Goal: Task Accomplishment & Management: Use online tool/utility

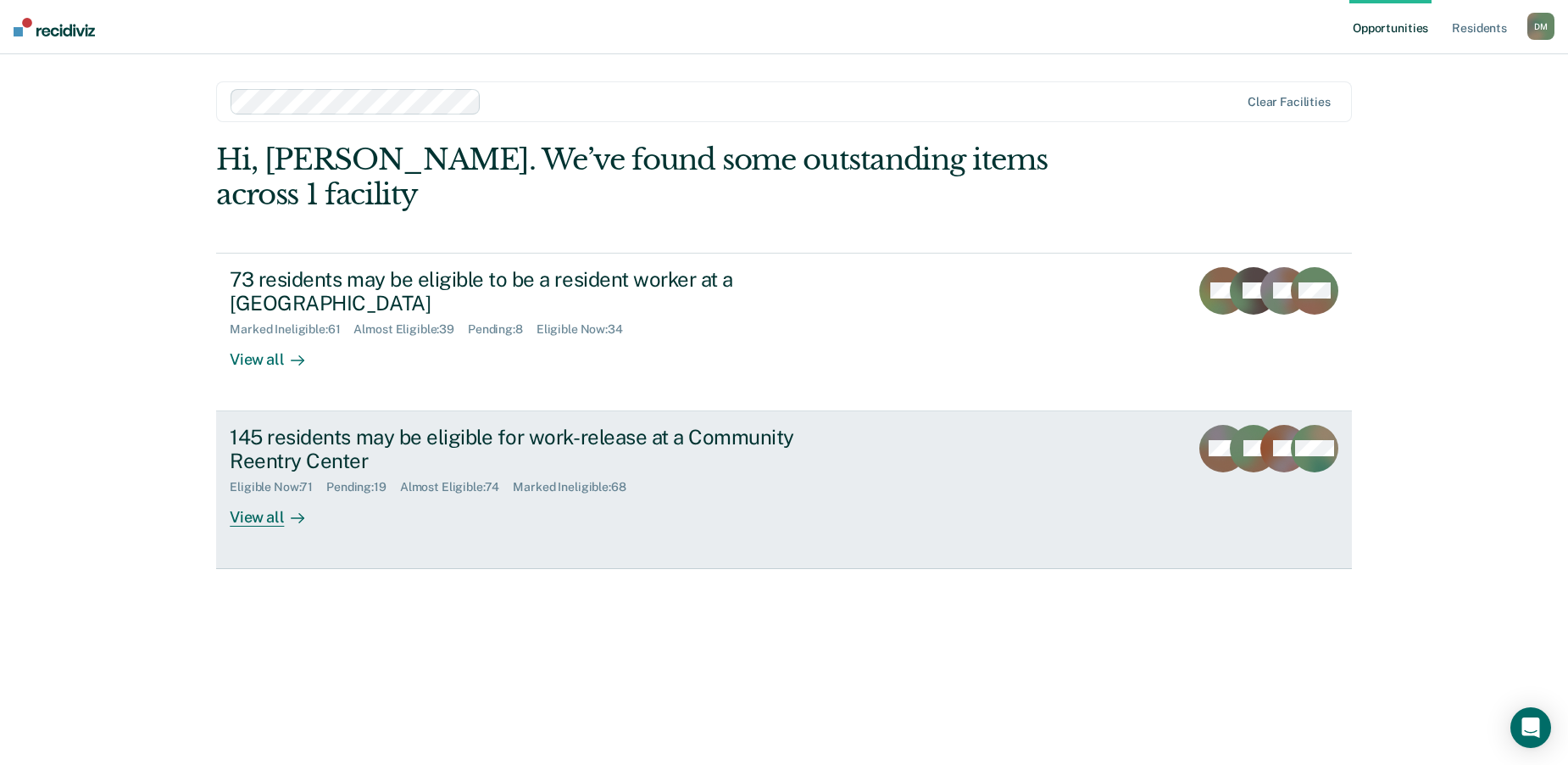
click at [877, 463] on link "145 residents may be eligible for work-release at a Community Reentry Center El…" at bounding box center [784, 490] width 1135 height 158
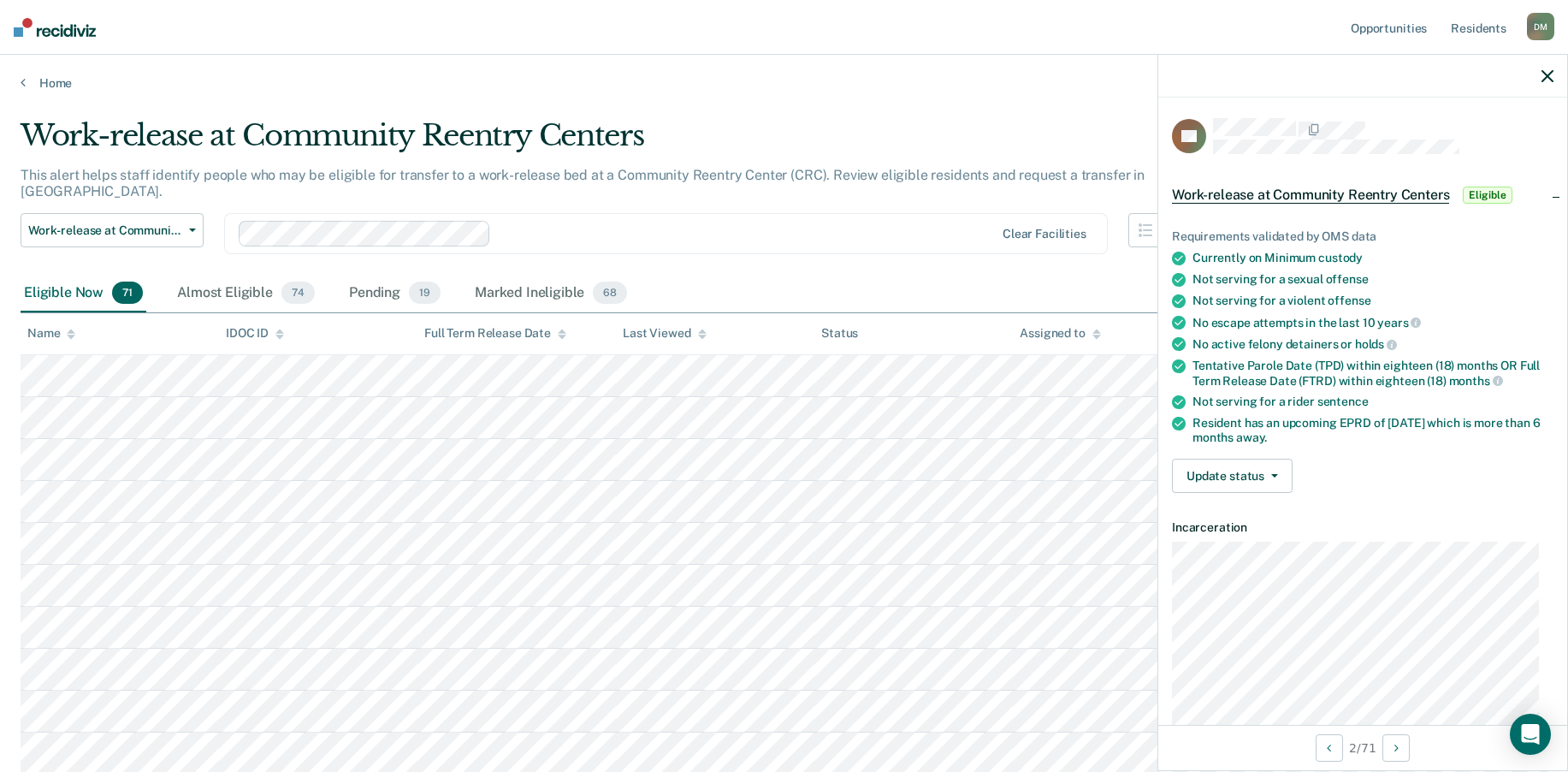
click at [1553, 75] on icon "button" at bounding box center [1548, 76] width 12 height 12
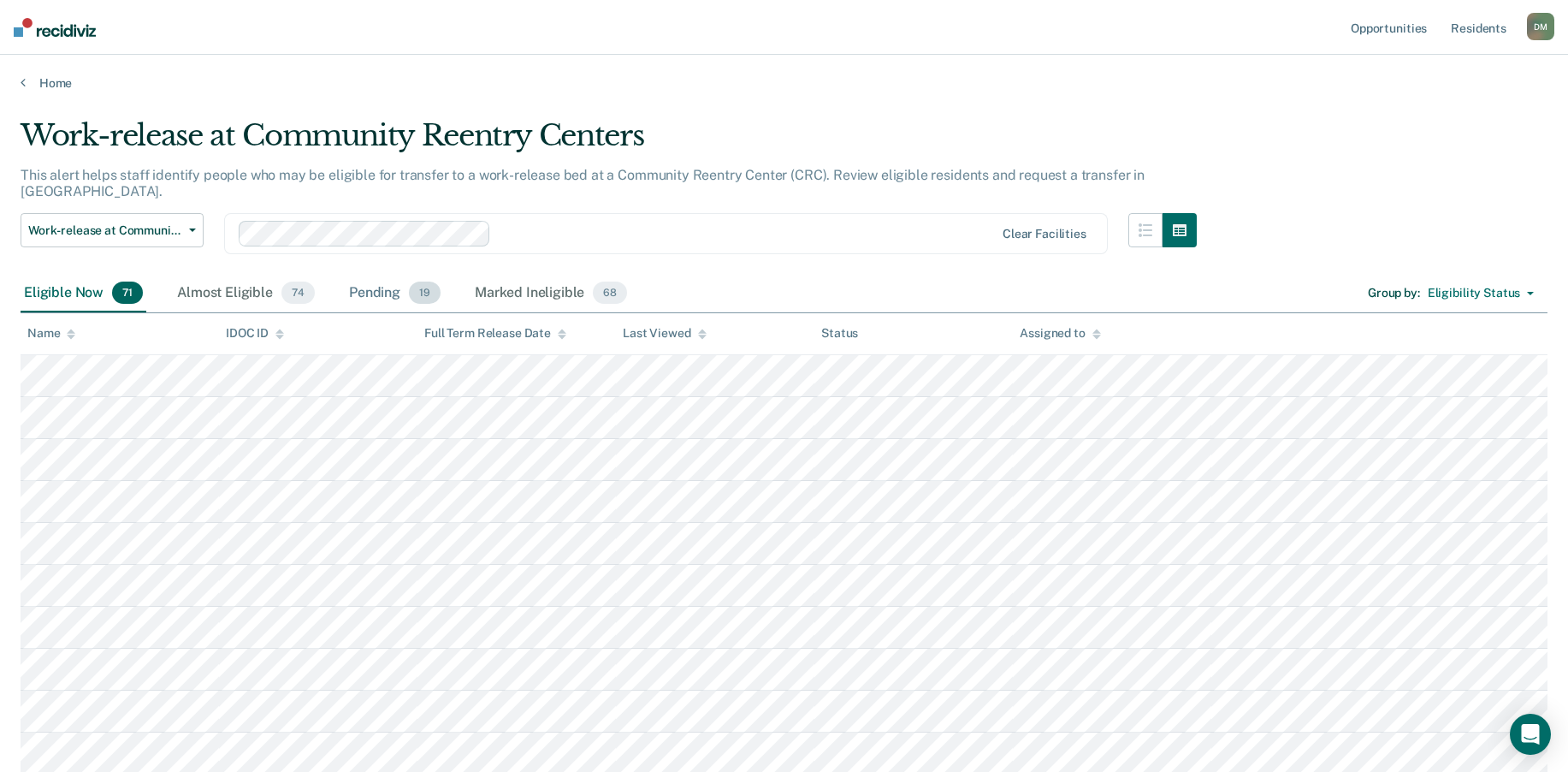
click at [367, 278] on div "Pending 19" at bounding box center [395, 293] width 98 height 37
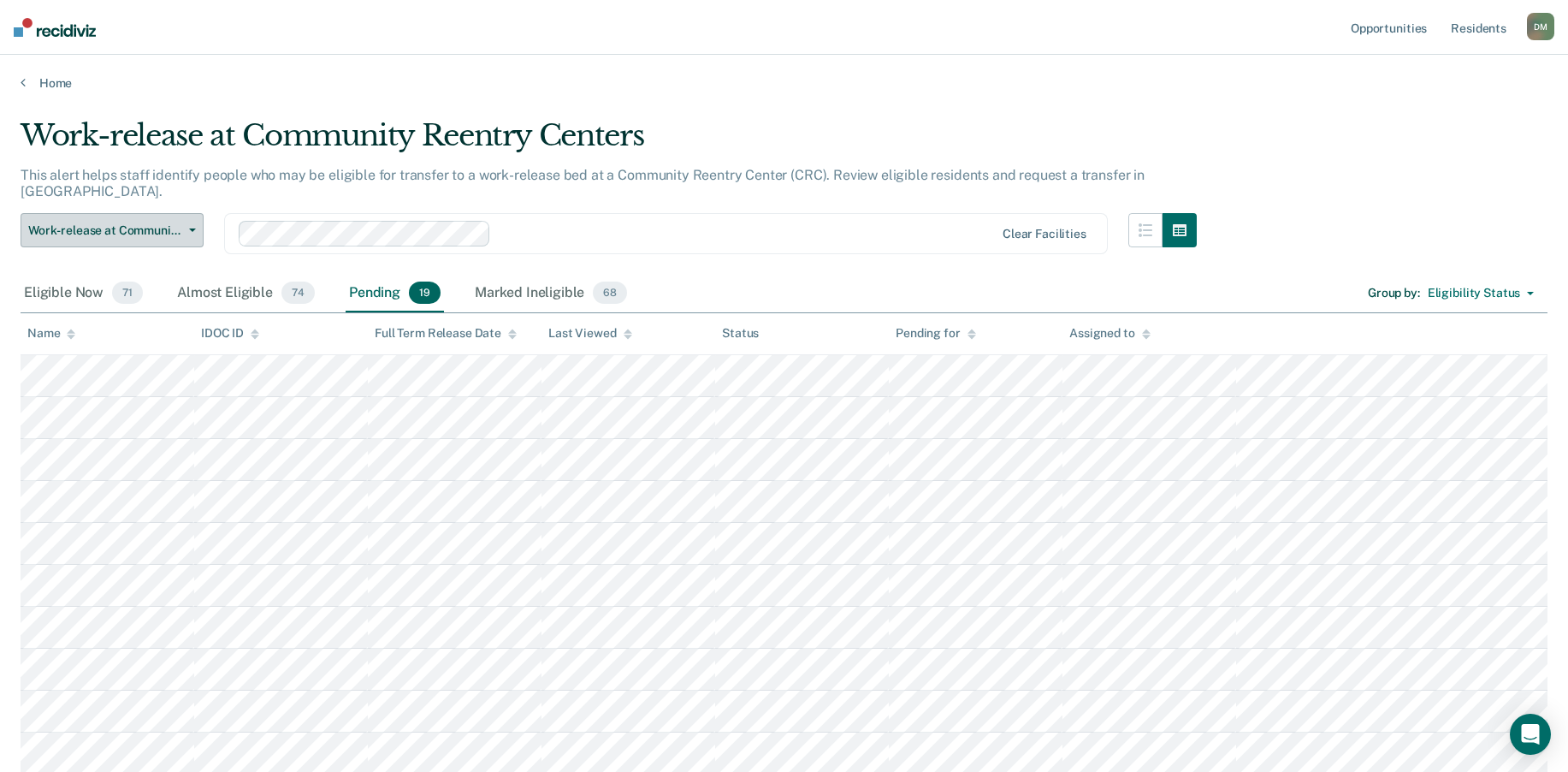
click at [185, 229] on span "button" at bounding box center [189, 230] width 13 height 4
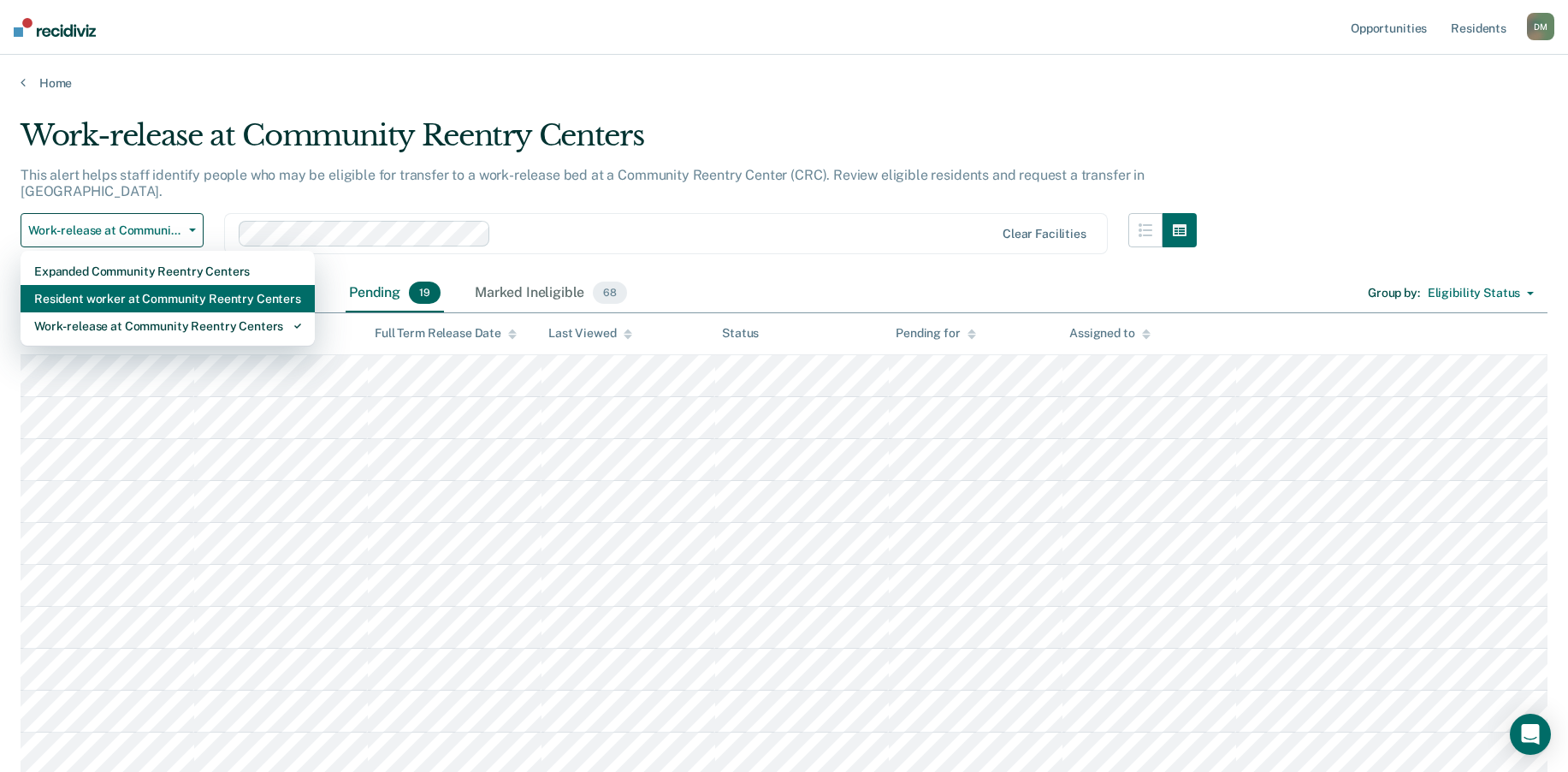
click at [160, 285] on div "Resident worker at Community Reentry Centers" at bounding box center [168, 299] width 267 height 28
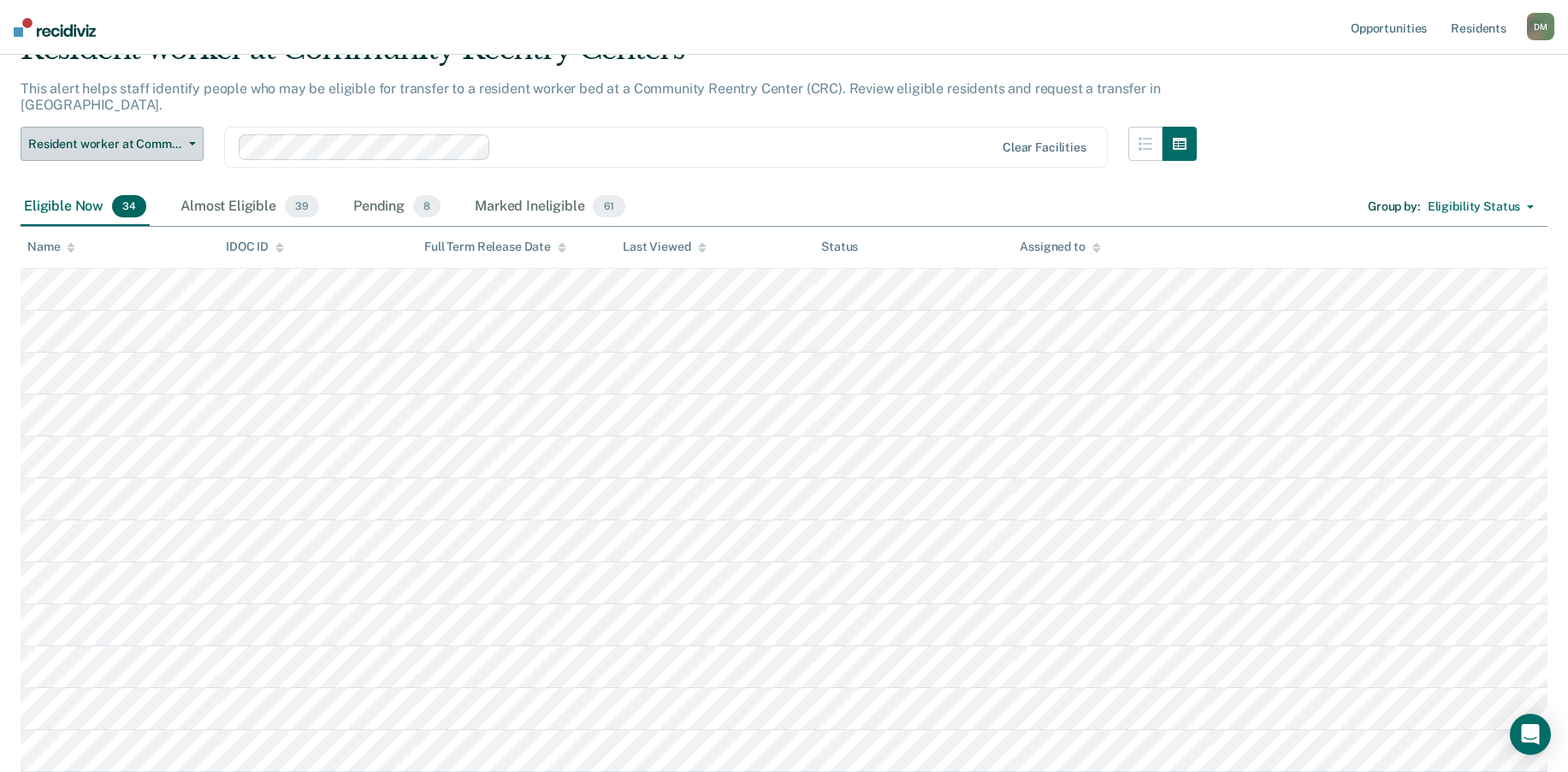
scroll to position [85, 0]
click at [374, 190] on div "Pending 8" at bounding box center [397, 207] width 94 height 37
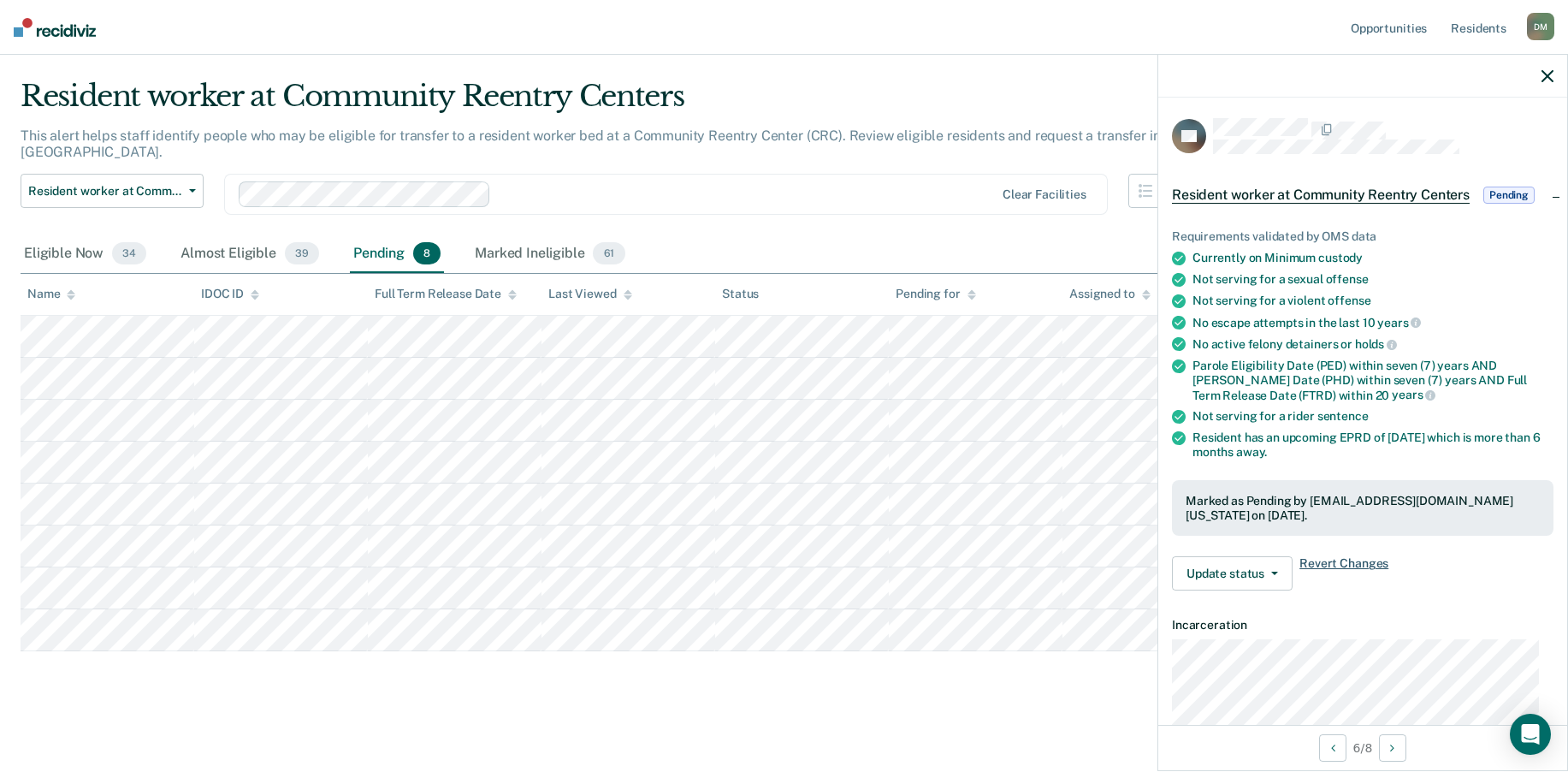
click at [1324, 564] on span "Revert Changes" at bounding box center [1344, 573] width 89 height 35
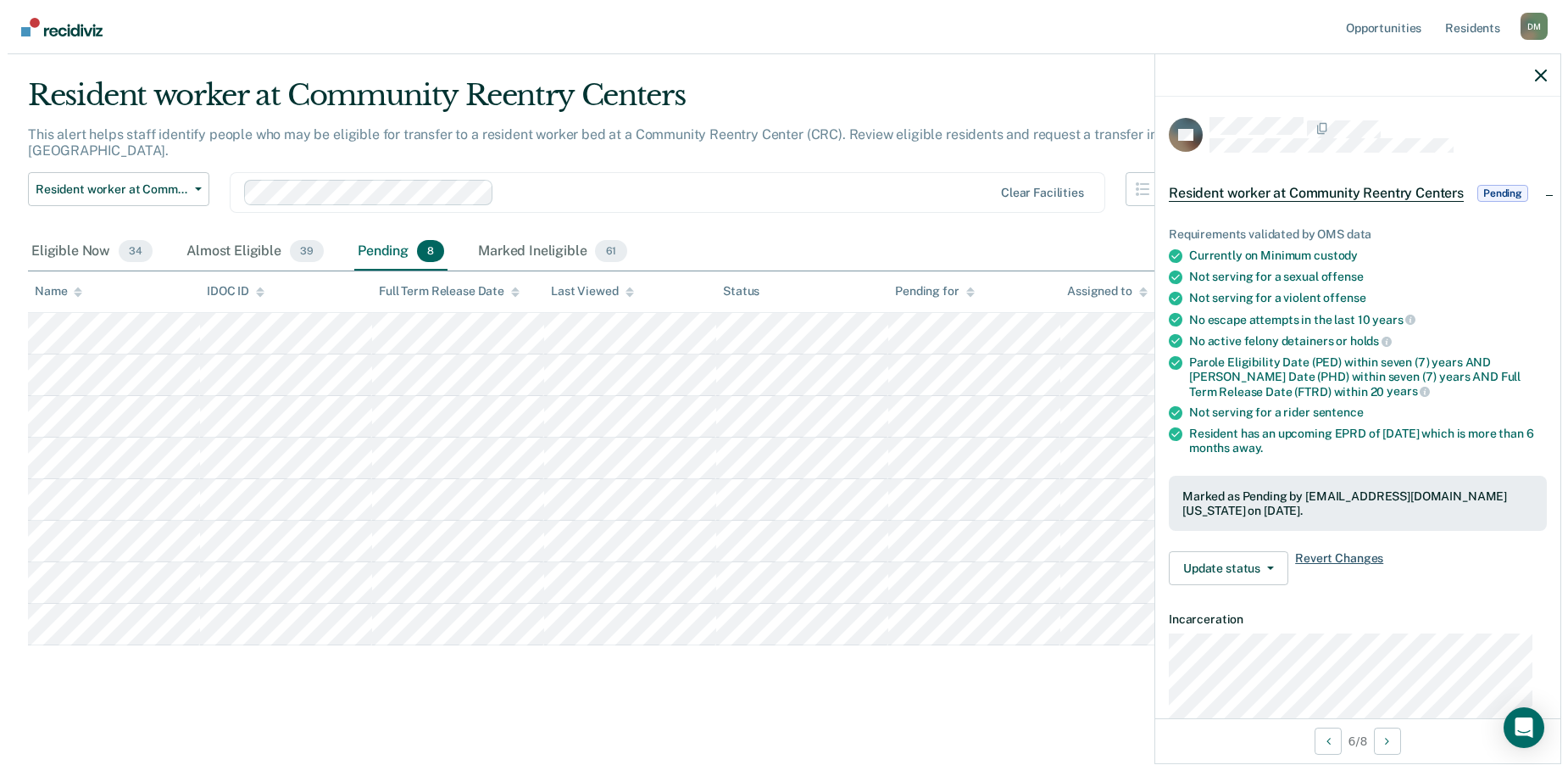
scroll to position [0, 0]
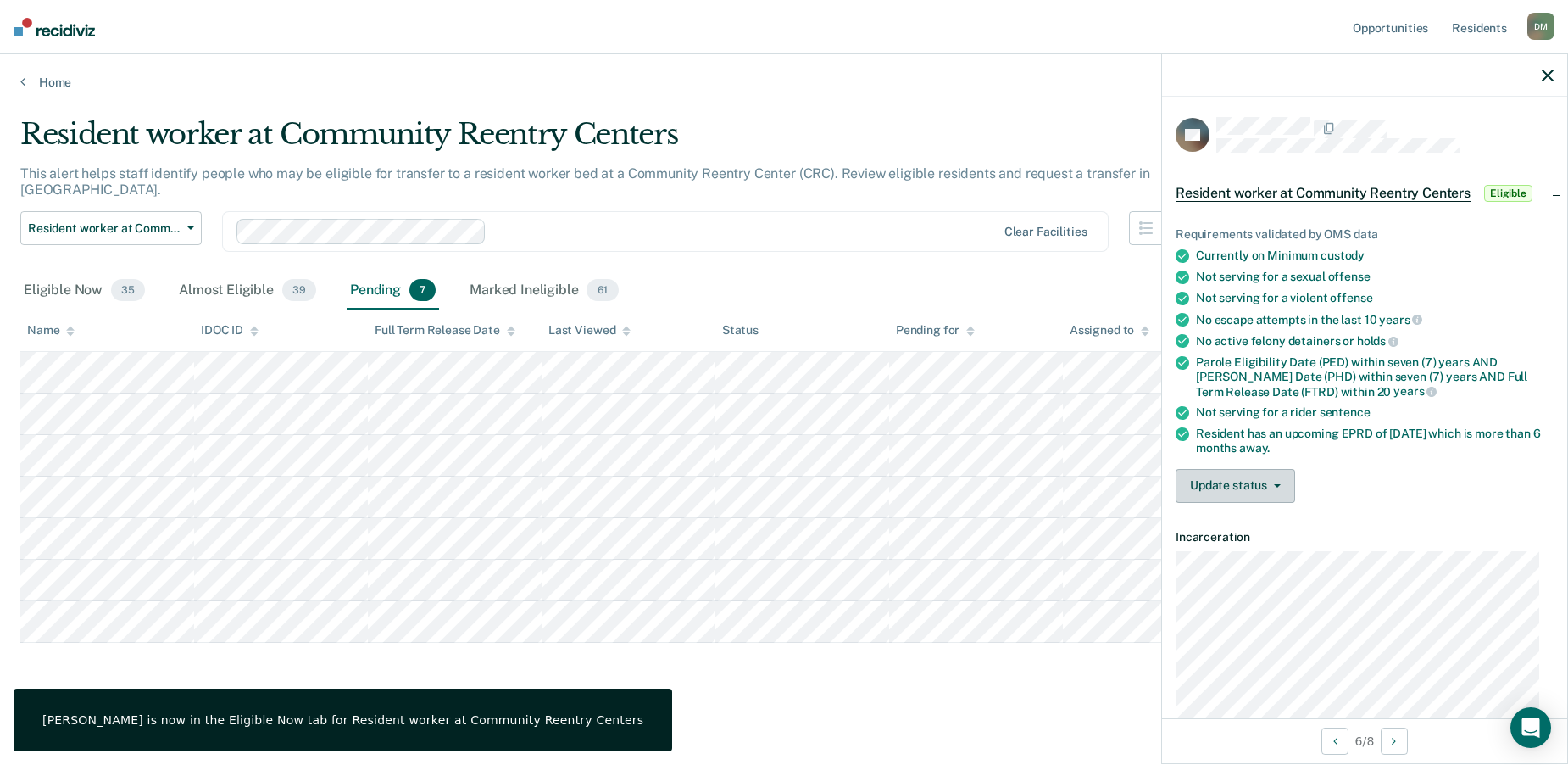
click at [1273, 484] on icon "button" at bounding box center [1276, 486] width 7 height 4
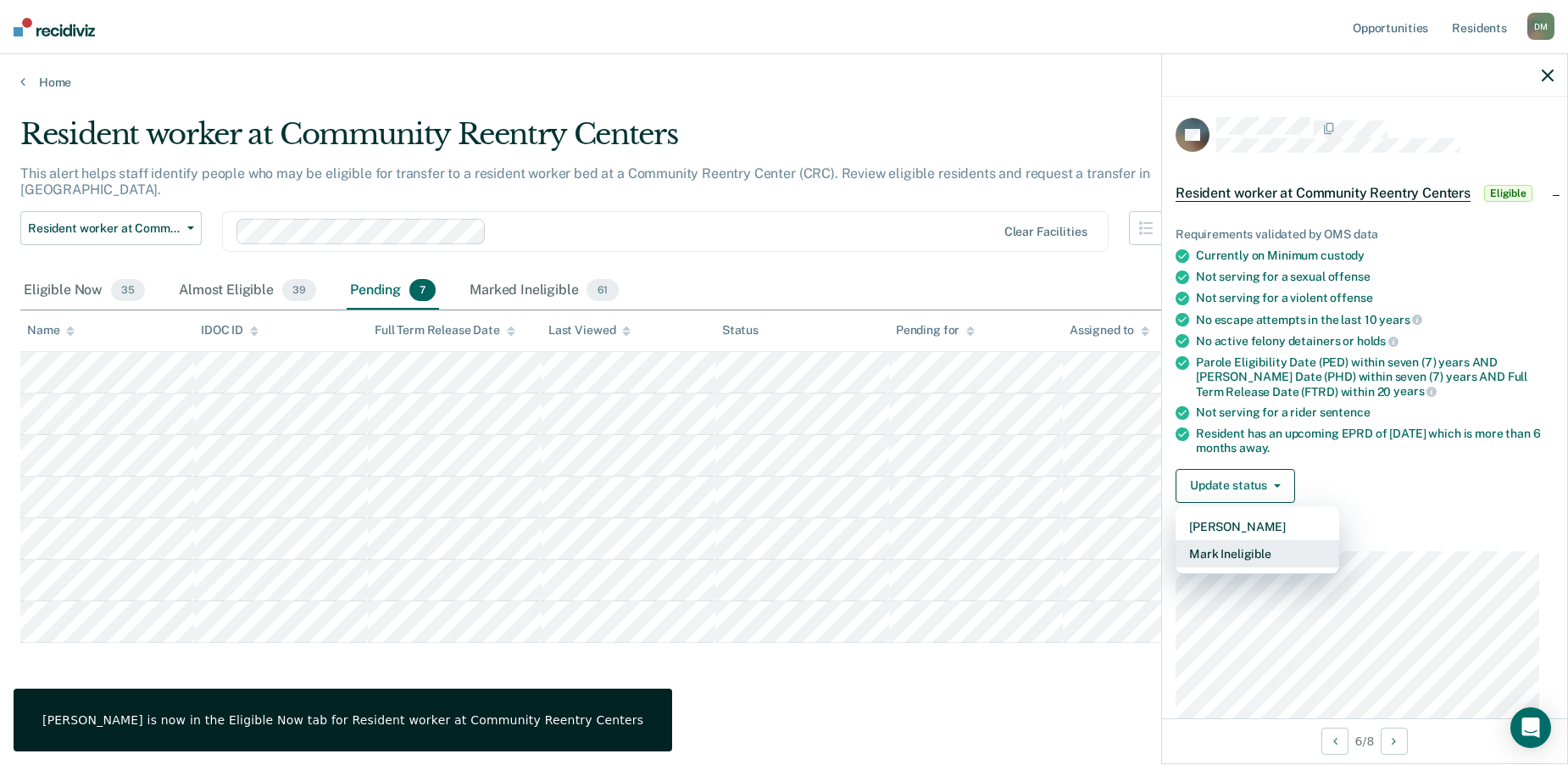
click at [1232, 546] on button "Mark Ineligible" at bounding box center [1257, 554] width 164 height 28
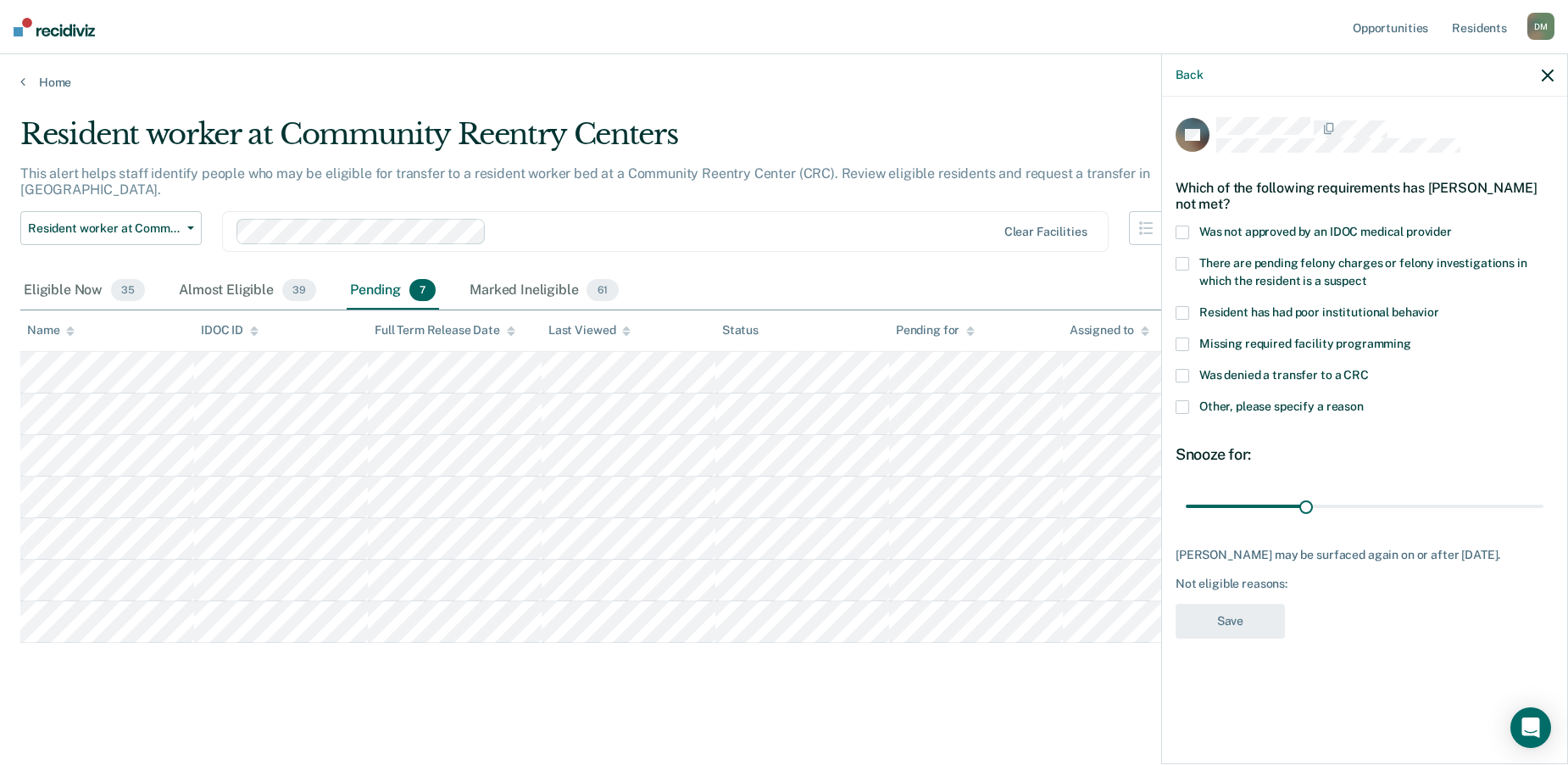
click at [1182, 231] on span at bounding box center [1182, 232] width 13 height 13
click at [1452, 226] on input "Was not approved by an IDOC medical provider" at bounding box center [1452, 226] width 0 height 0
drag, startPoint x: 1303, startPoint y: 502, endPoint x: 1123, endPoint y: 502, distance: 180.0
type input "1"
click at [1186, 502] on input "range" at bounding box center [1365, 505] width 358 height 29
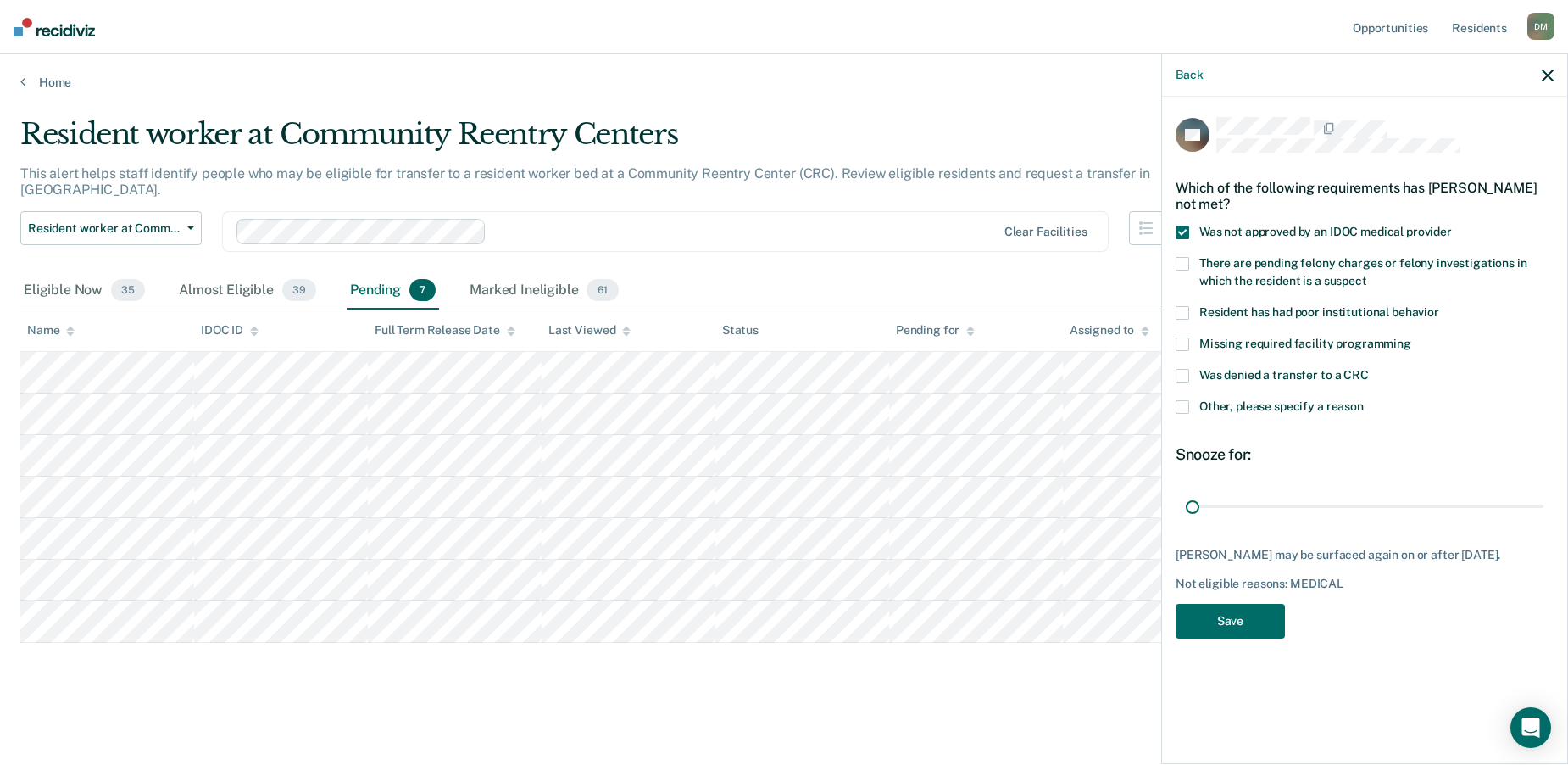
click at [1183, 404] on span at bounding box center [1182, 407] width 13 height 13
click at [1364, 401] on input "Other, please specify a reason" at bounding box center [1364, 401] width 0 height 0
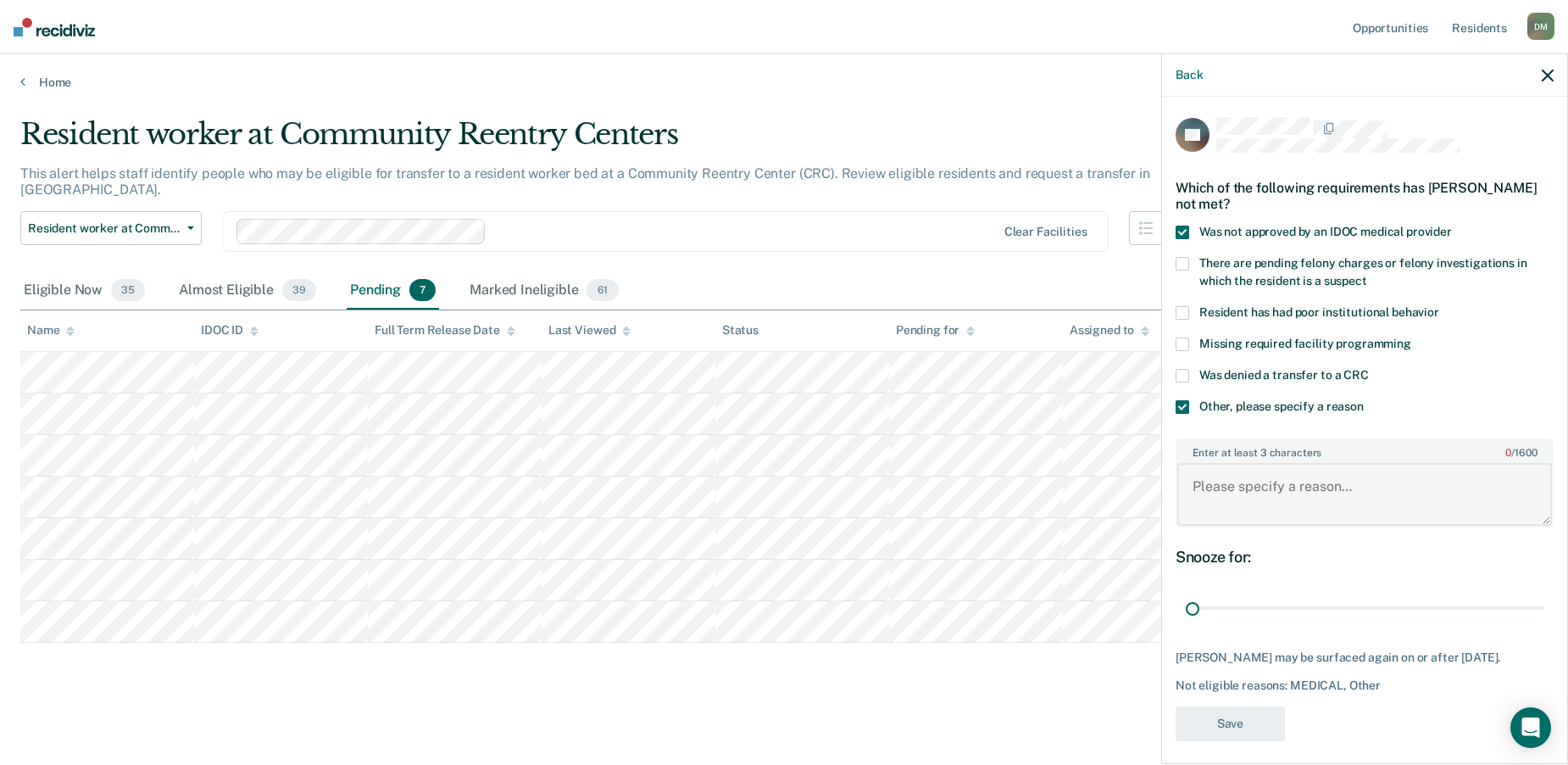
click at [1244, 477] on textarea "Enter at least 3 characters 0 / 1600" at bounding box center [1365, 495] width 375 height 63
type textarea "Not medically cleared"
click at [1229, 733] on button "Save" at bounding box center [1229, 723] width 109 height 35
